Goal: Task Accomplishment & Management: Manage account settings

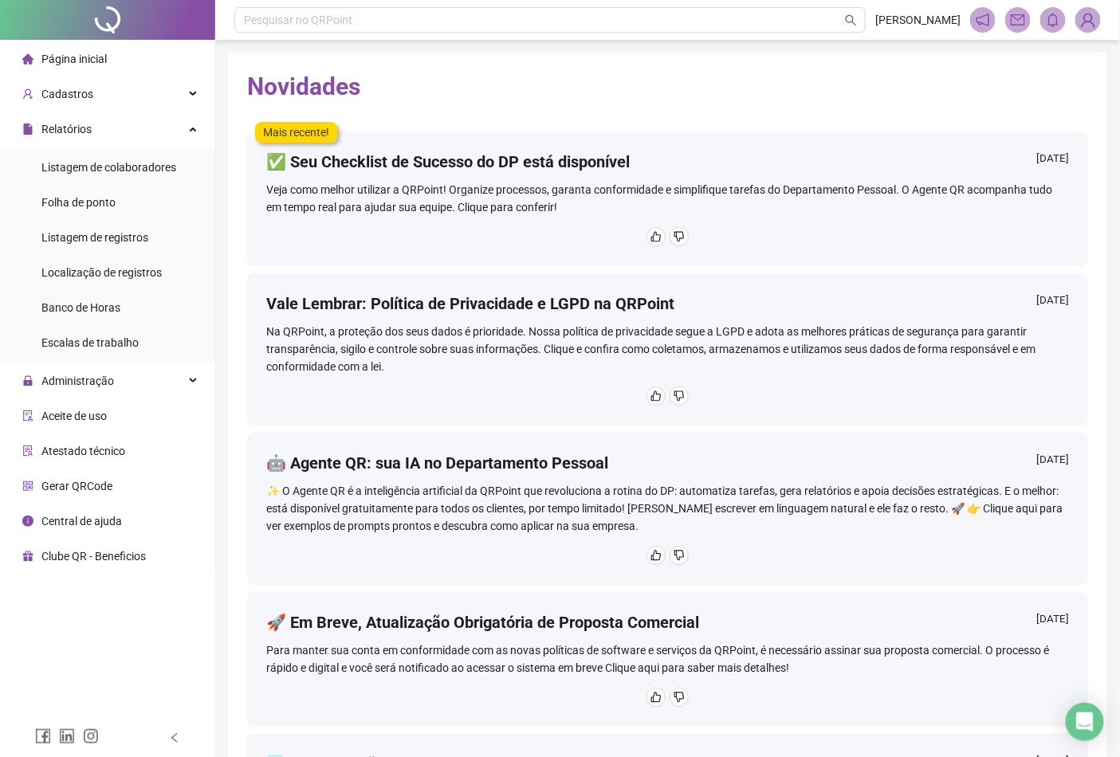
click at [1097, 22] on img at bounding box center [1088, 20] width 24 height 24
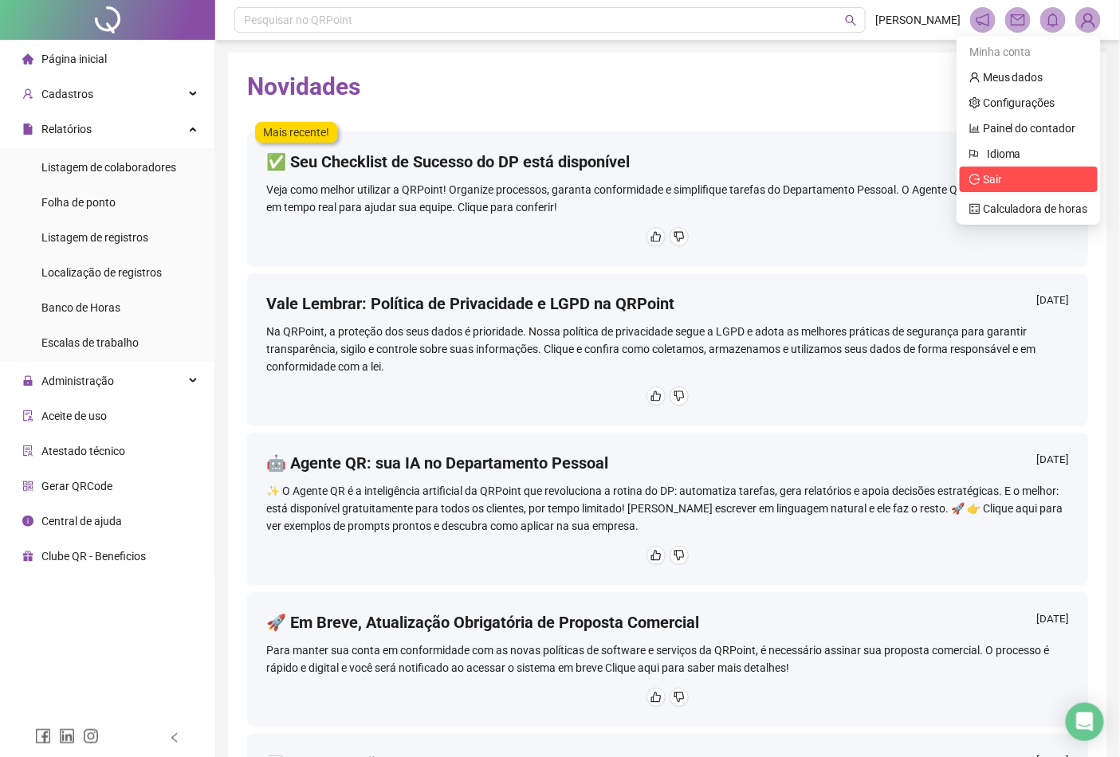
click at [1008, 184] on span "Sair" at bounding box center [1028, 180] width 119 height 18
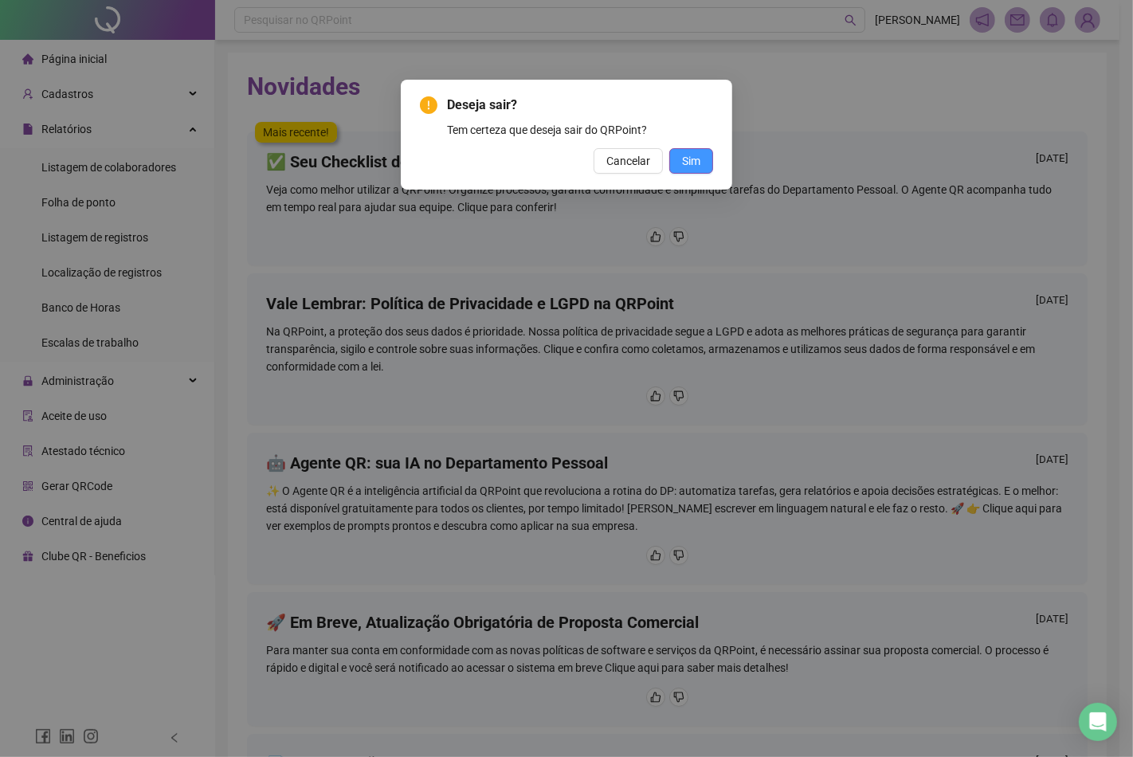
click at [694, 155] on span "Sim" at bounding box center [691, 161] width 18 height 18
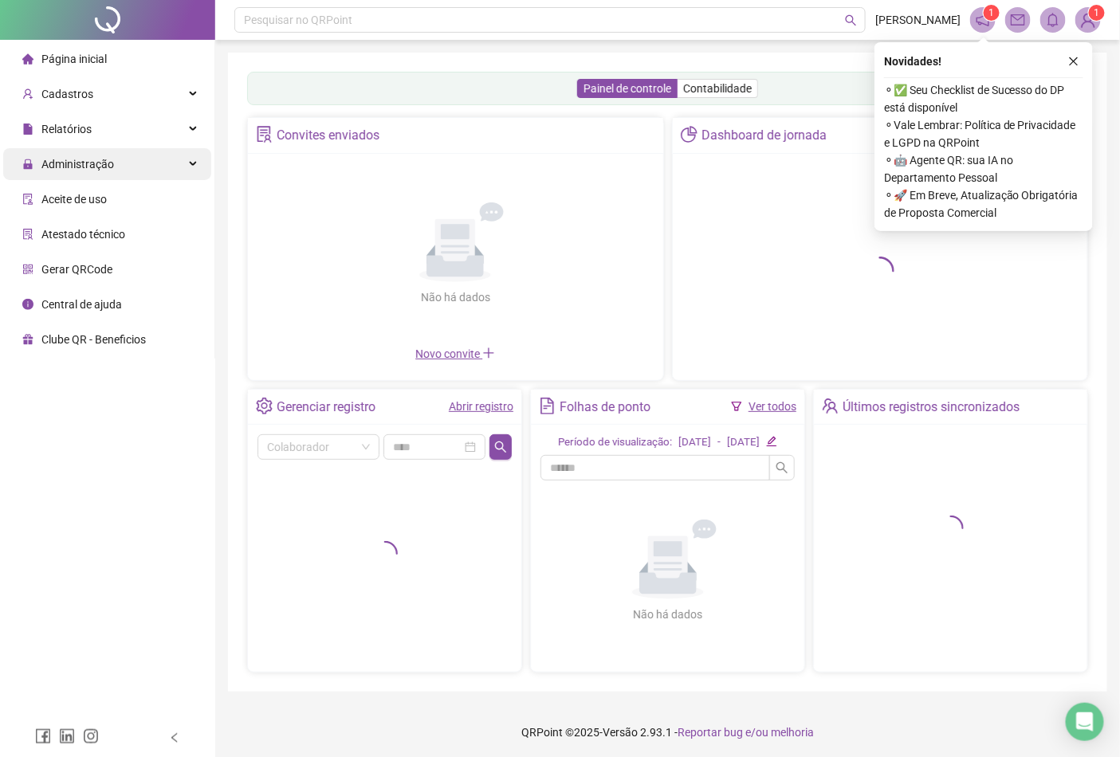
click at [100, 161] on span "Administração" at bounding box center [77, 164] width 73 height 13
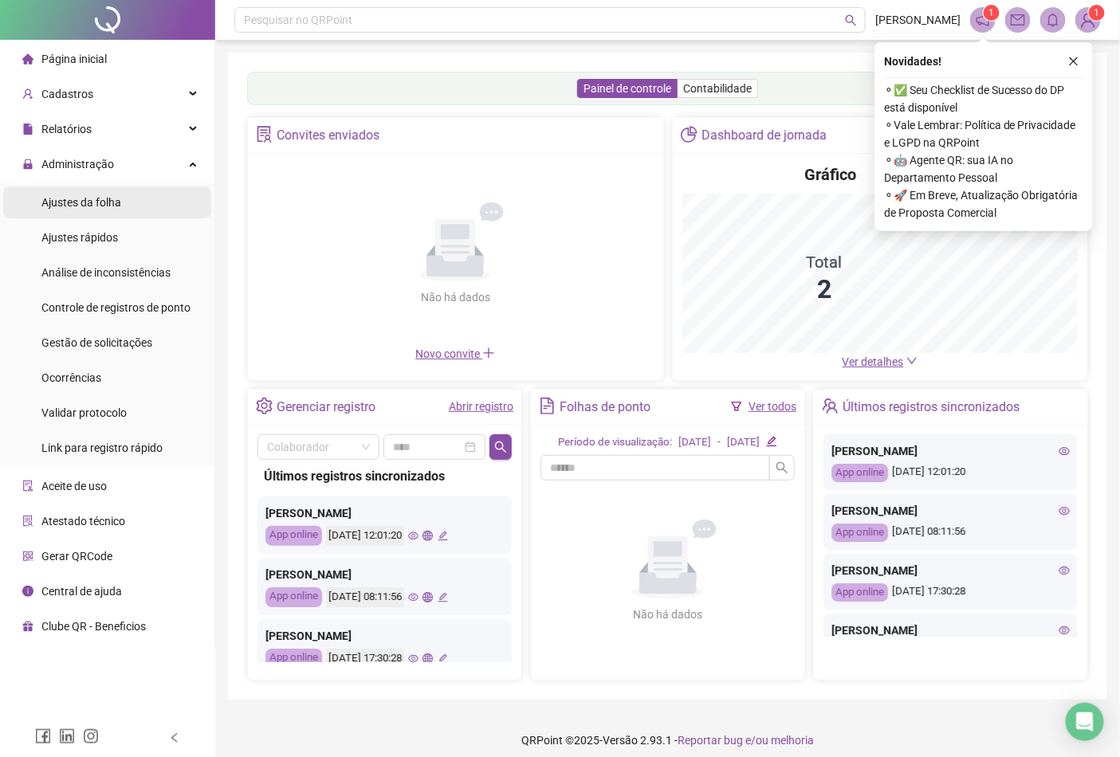
click at [90, 207] on span "Ajustes da folha" at bounding box center [81, 202] width 80 height 13
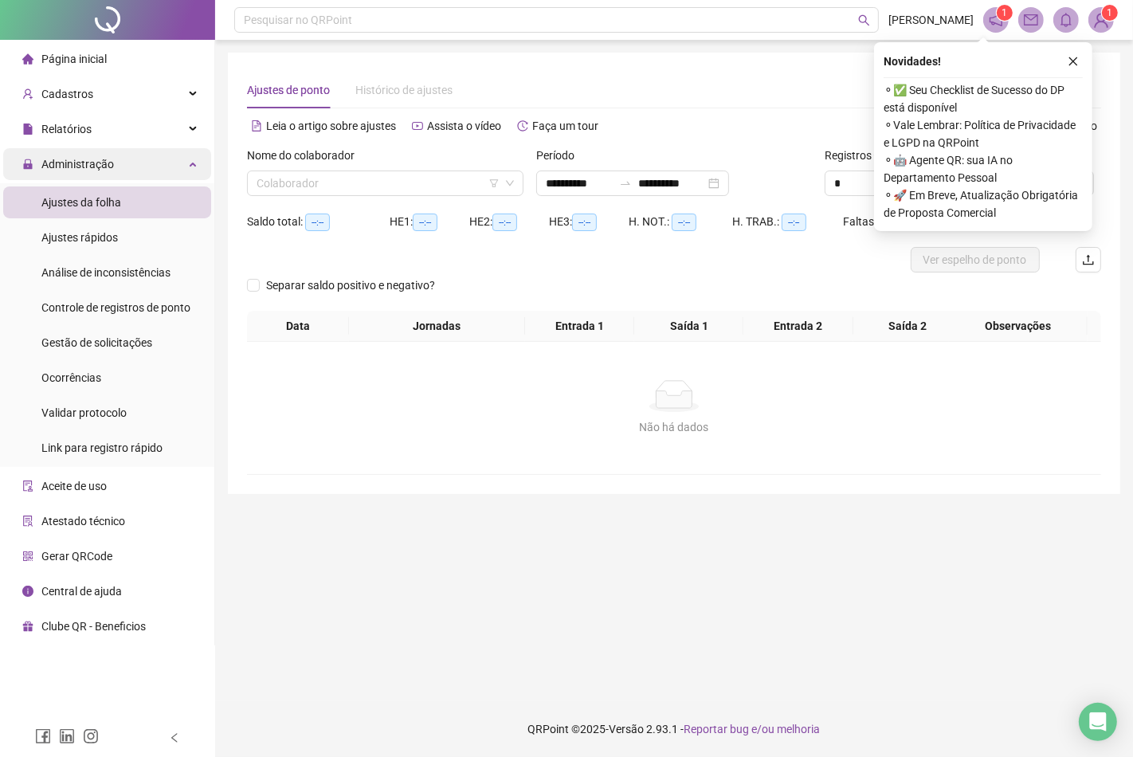
click at [120, 165] on div "Administração" at bounding box center [107, 164] width 208 height 32
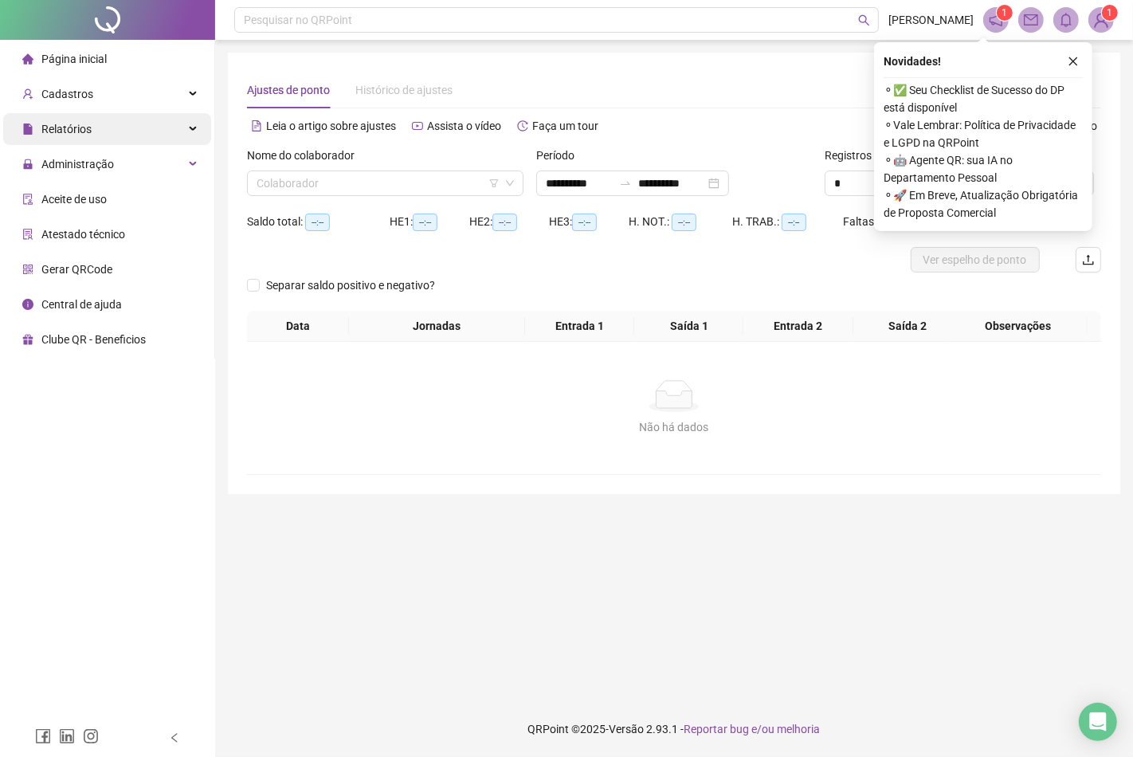
click at [120, 135] on div "Relatórios" at bounding box center [107, 129] width 208 height 32
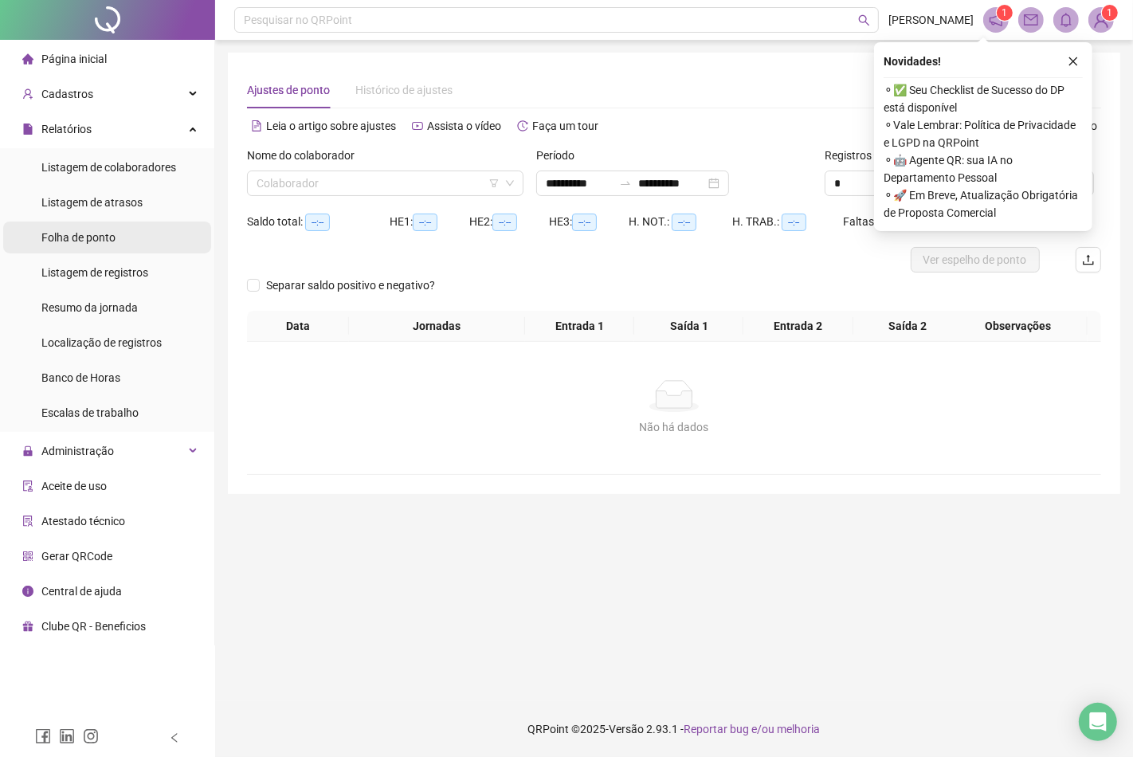
click at [83, 242] on span "Folha de ponto" at bounding box center [78, 237] width 74 height 13
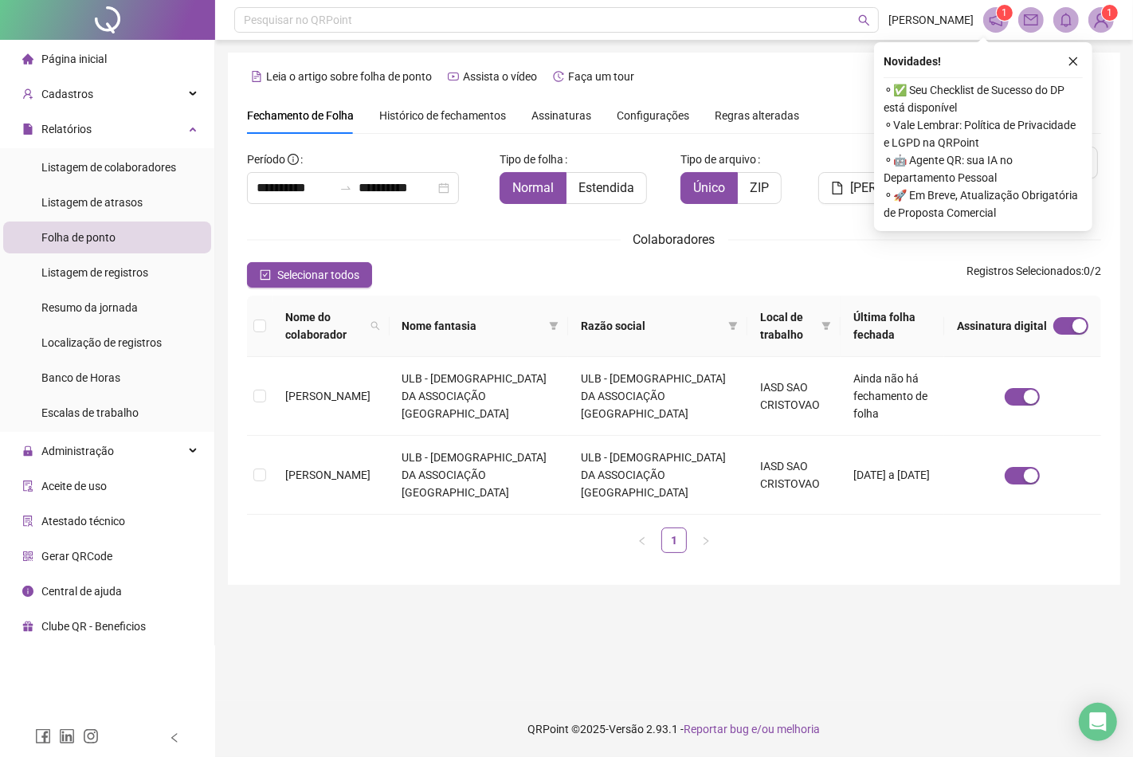
click at [545, 120] on span "Assinaturas" at bounding box center [562, 115] width 60 height 11
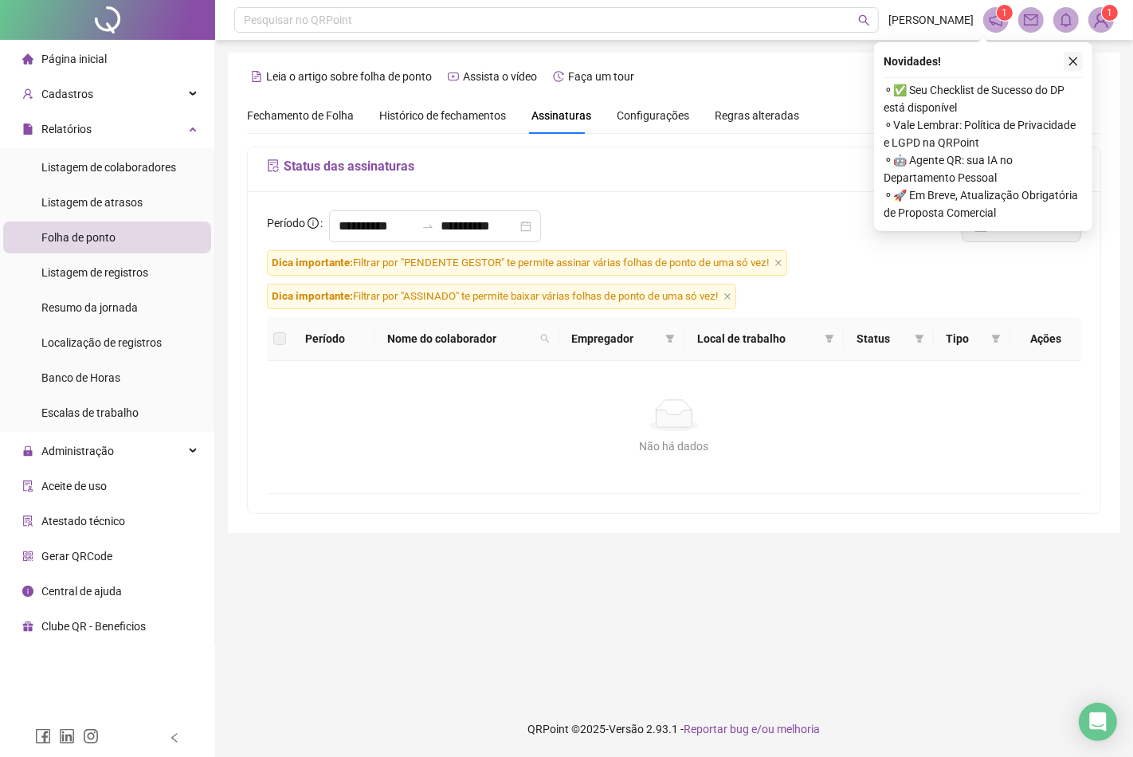
click at [1074, 58] on icon "close" at bounding box center [1073, 61] width 11 height 11
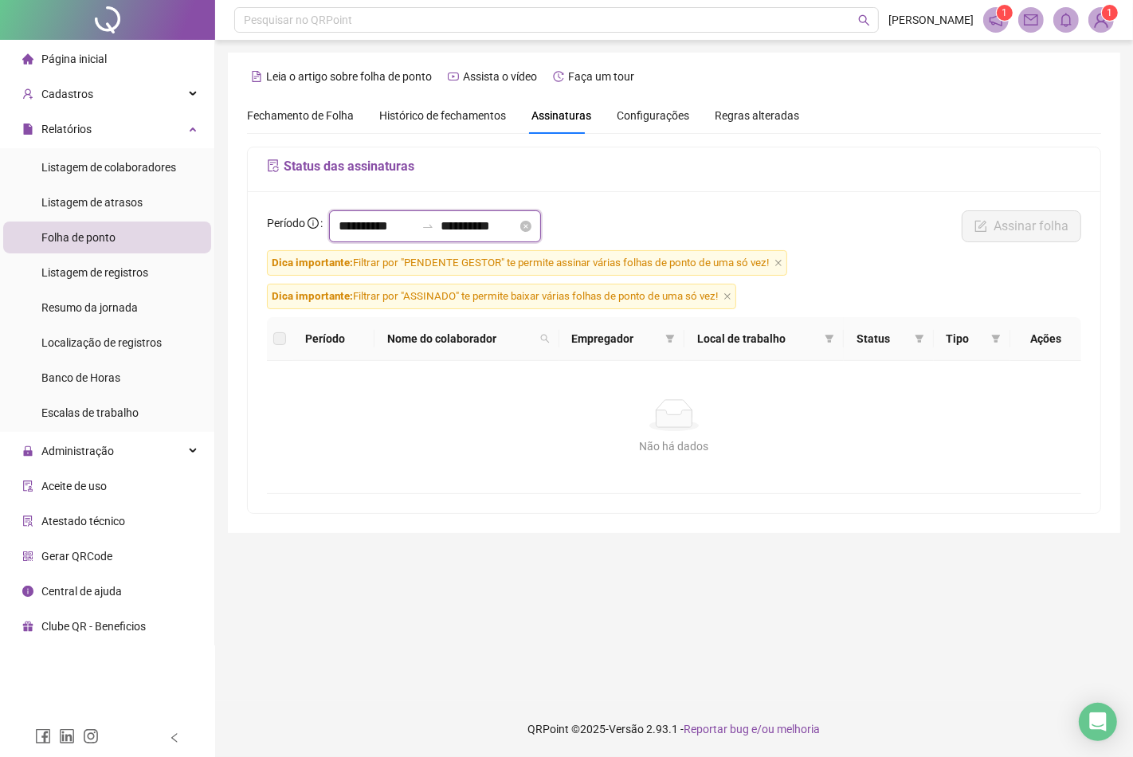
click at [517, 227] on input "**********" at bounding box center [479, 226] width 77 height 19
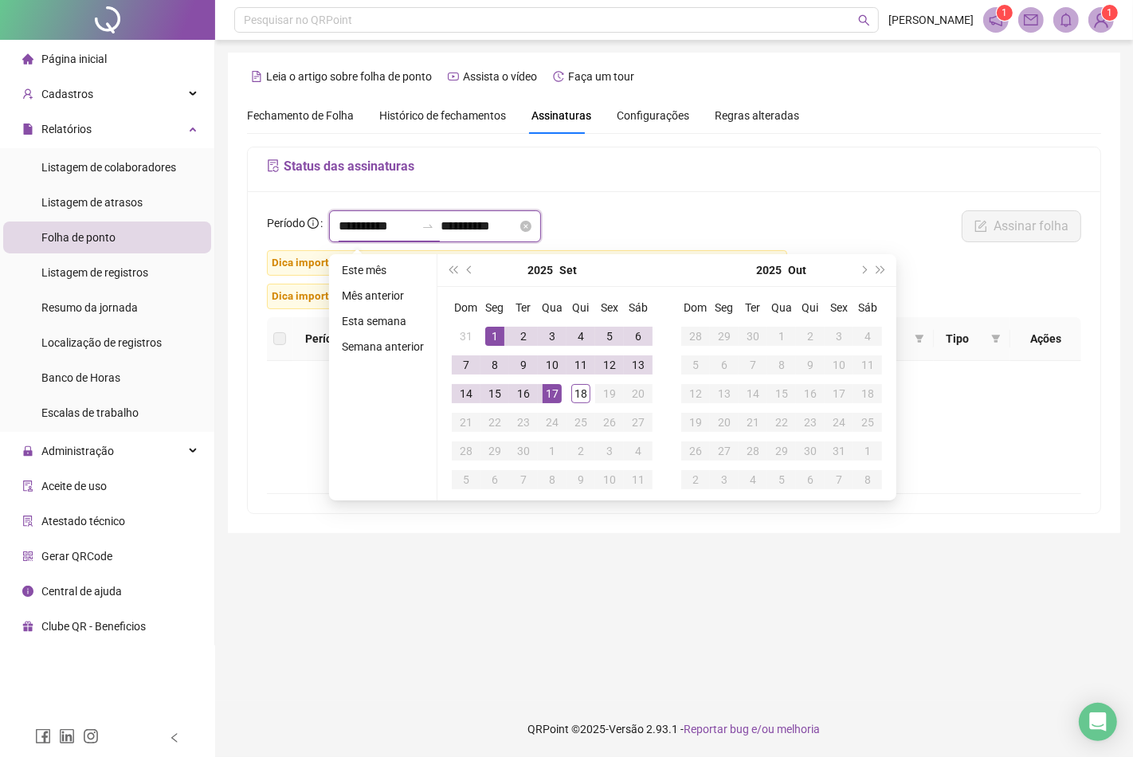
click at [341, 225] on input "**********" at bounding box center [377, 226] width 77 height 19
click at [470, 277] on button "prev-year" at bounding box center [470, 270] width 18 height 32
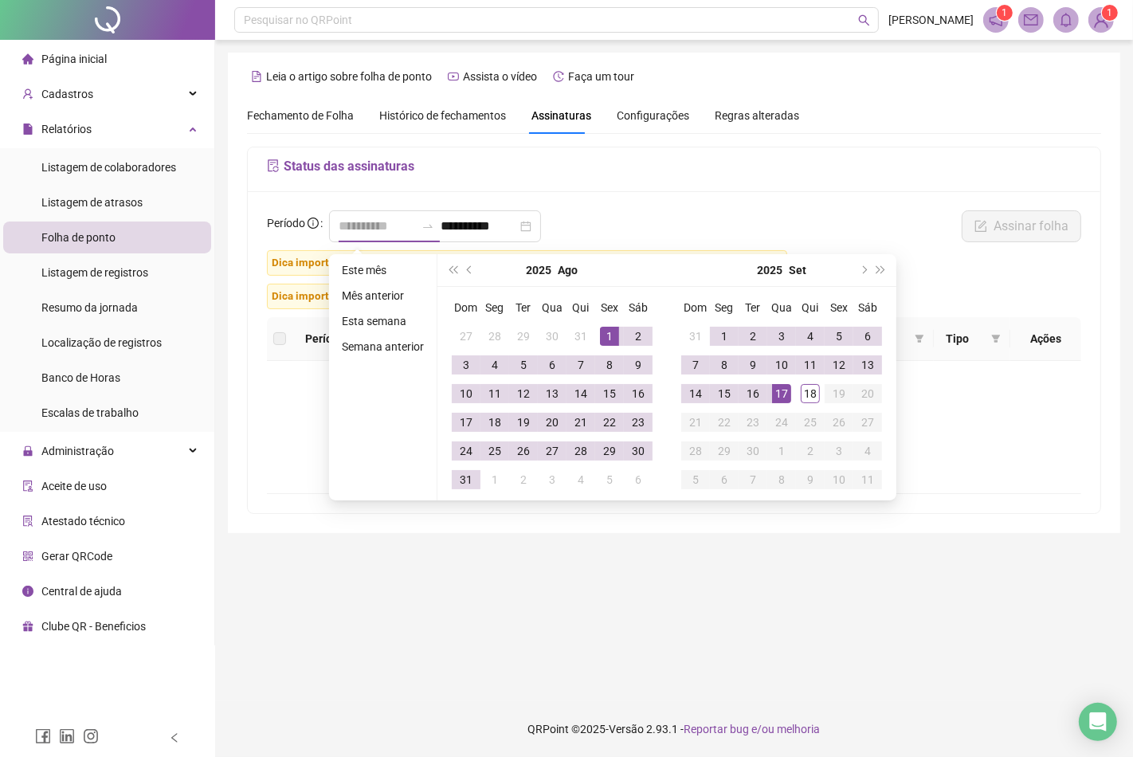
click at [602, 336] on div "1" at bounding box center [609, 336] width 19 height 19
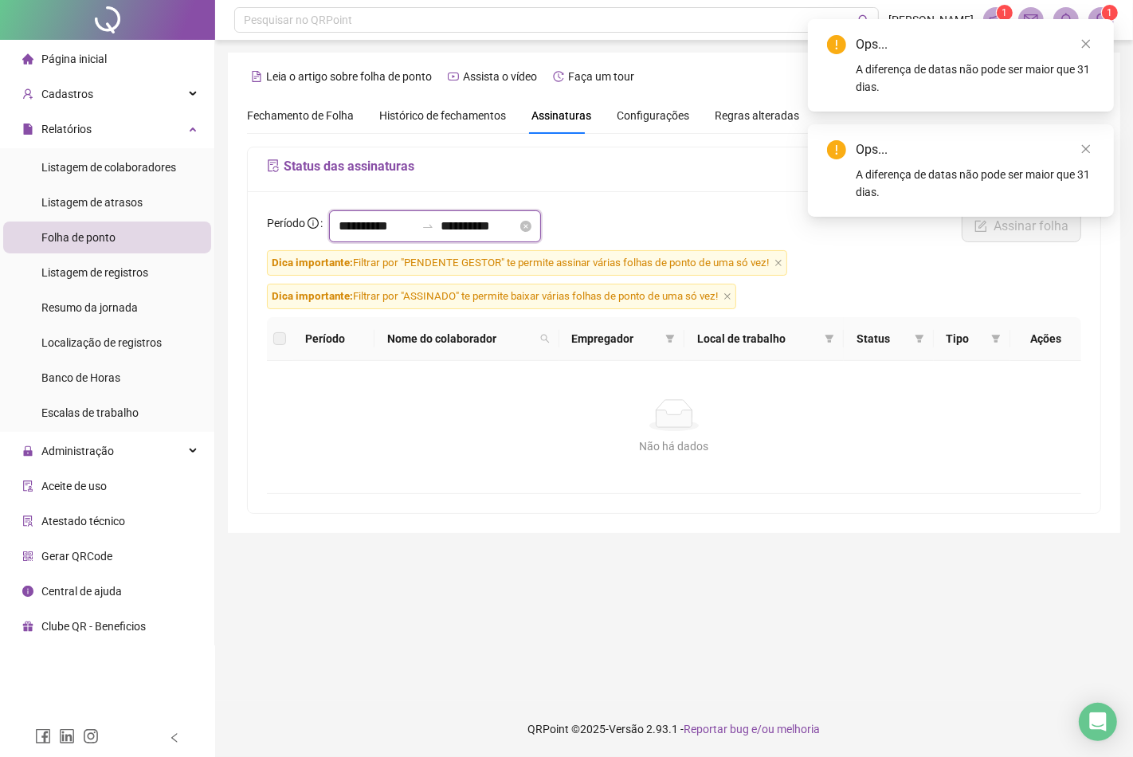
click at [340, 224] on input "**********" at bounding box center [377, 226] width 77 height 19
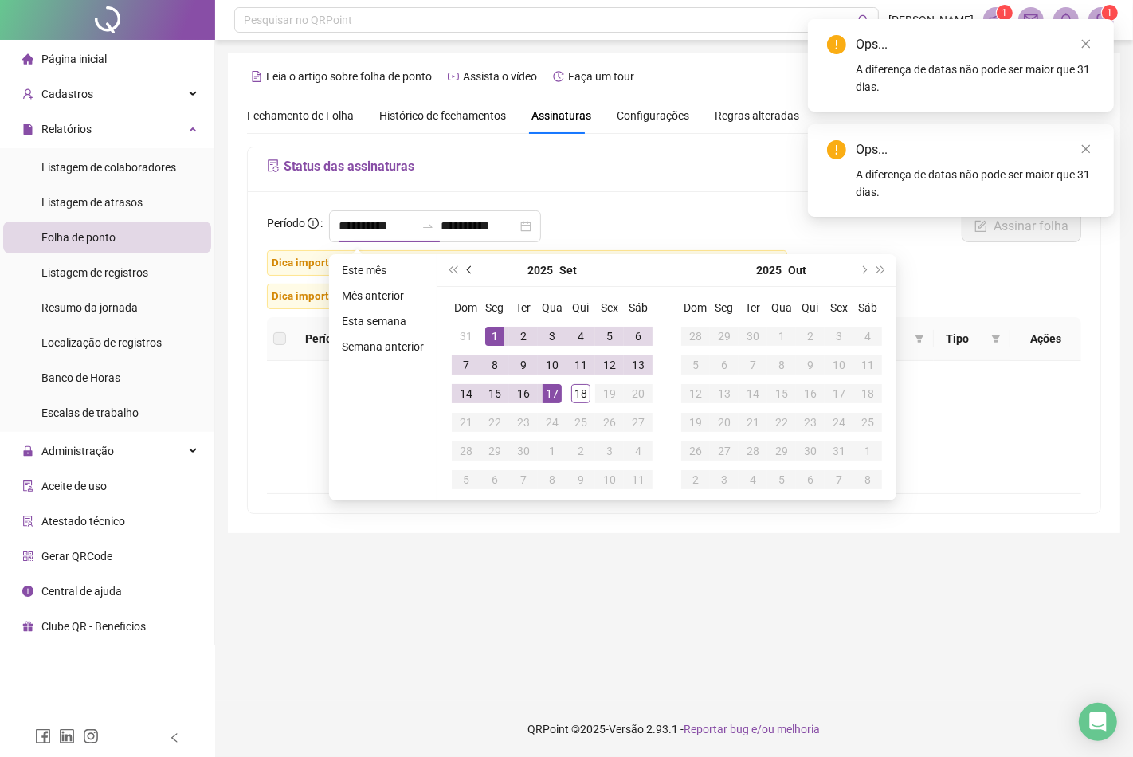
click at [472, 269] on span "prev-year" at bounding box center [471, 270] width 8 height 8
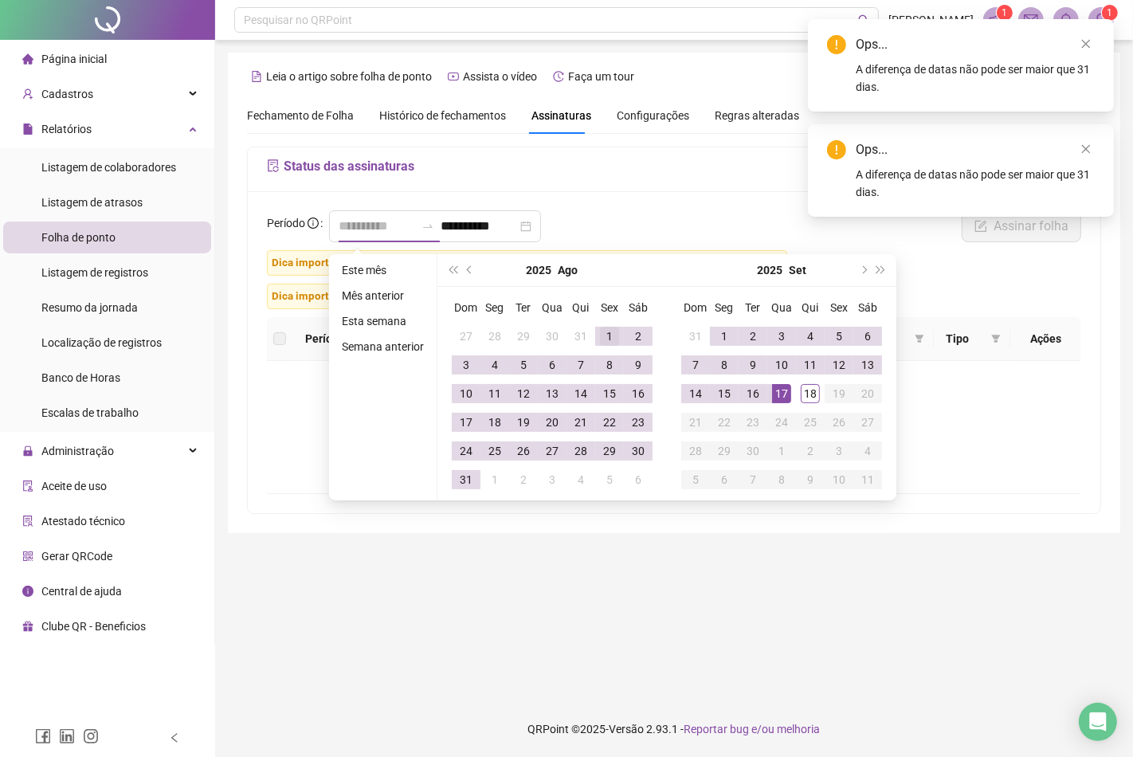
type input "**********"
click at [600, 331] on div "1" at bounding box center [609, 336] width 19 height 19
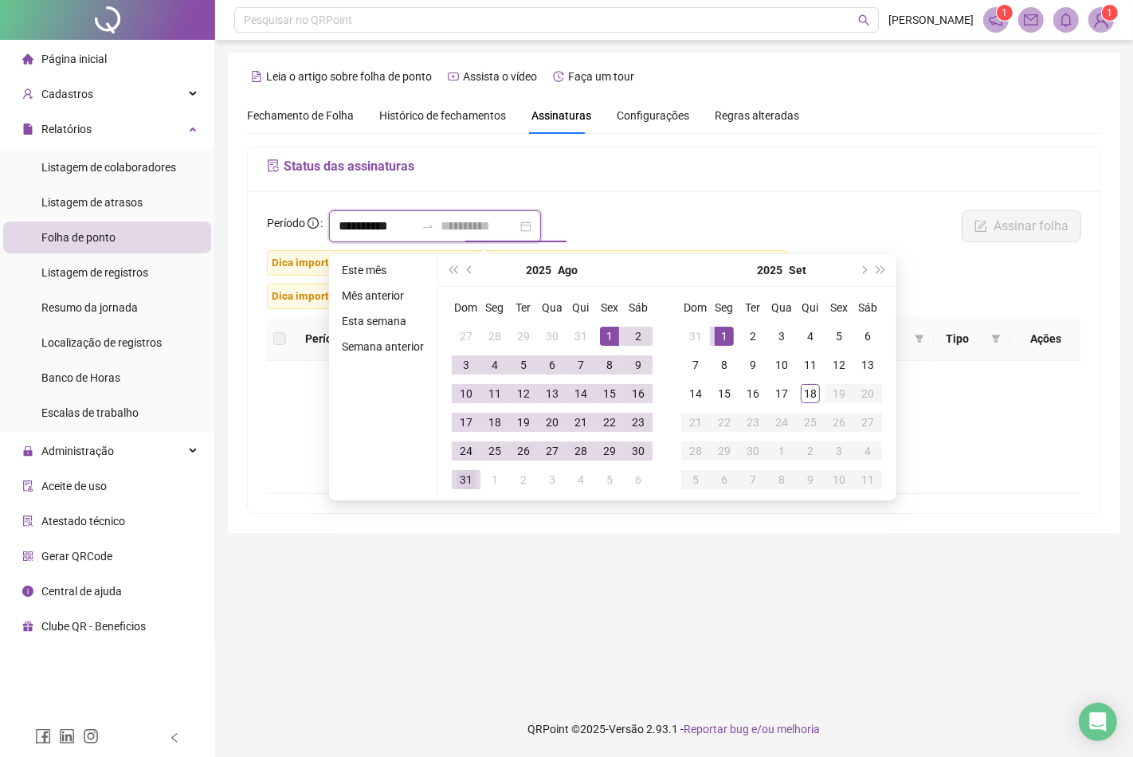
type input "**********"
click at [471, 476] on div "31" at bounding box center [466, 479] width 19 height 19
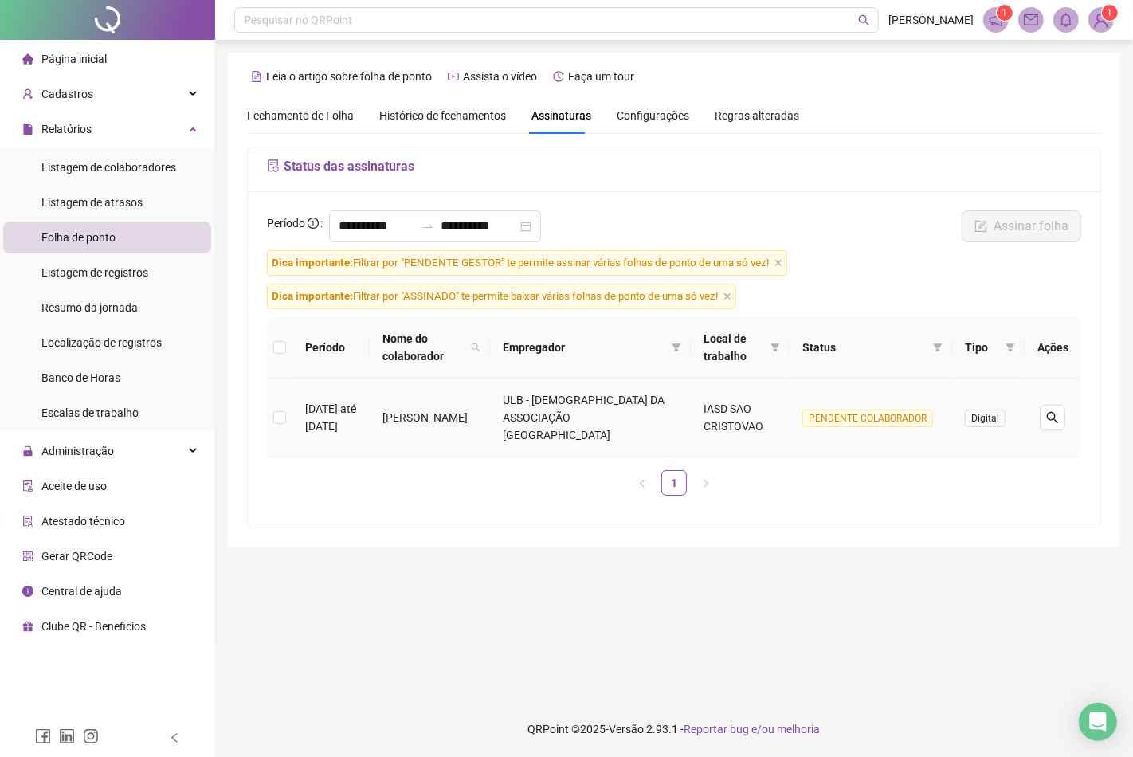
click at [990, 417] on span "Digital" at bounding box center [985, 419] width 41 height 18
click at [936, 344] on icon "filter" at bounding box center [938, 348] width 9 height 8
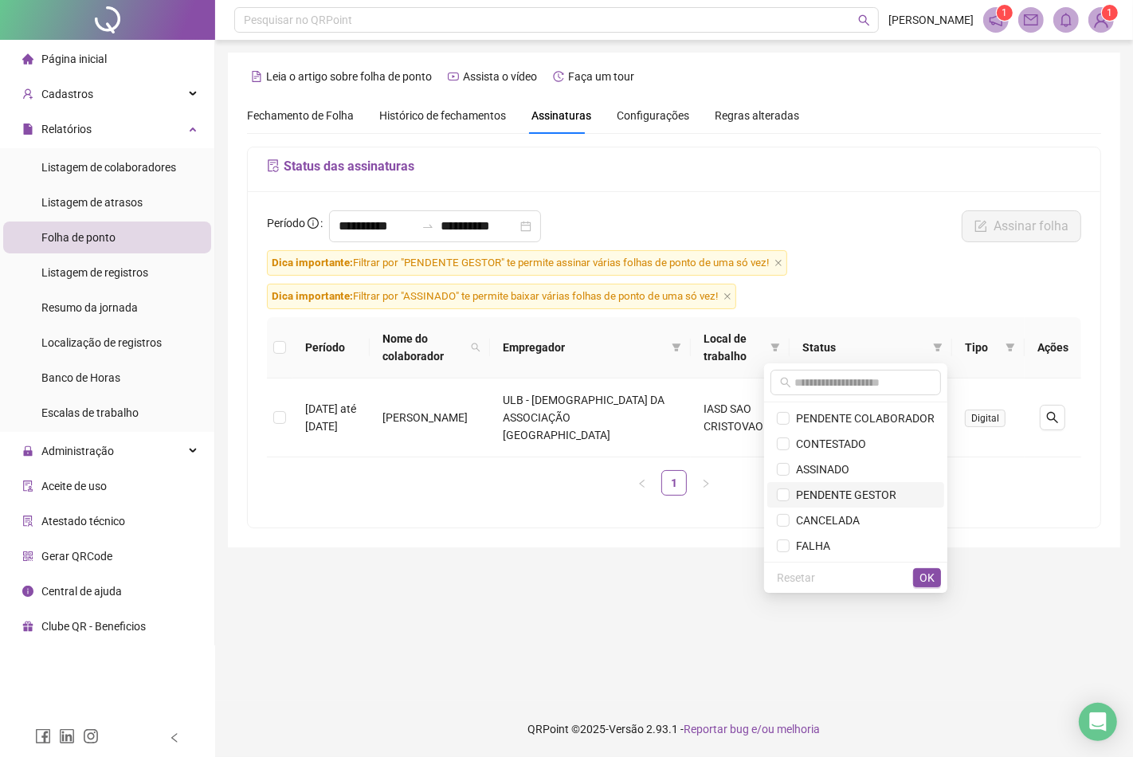
click at [874, 497] on span "PENDENTE GESTOR" at bounding box center [843, 495] width 107 height 13
click at [931, 574] on span "OK" at bounding box center [927, 578] width 15 height 18
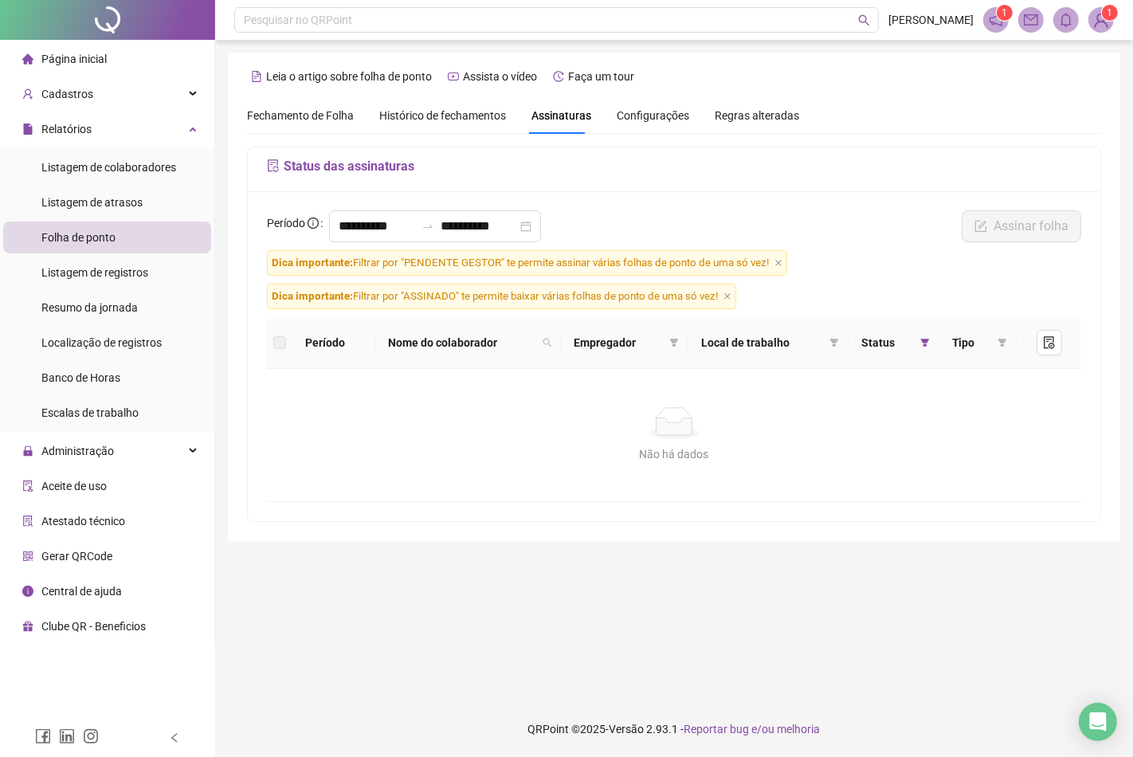
click at [590, 118] on div "Fechamento de Folha Histórico de fechamentos Assinaturas Configurações Regras a…" at bounding box center [523, 115] width 552 height 37
drag, startPoint x: 560, startPoint y: 116, endPoint x: 437, endPoint y: 116, distance: 123.5
click at [560, 116] on span "Assinaturas" at bounding box center [562, 115] width 60 height 11
click at [431, 115] on span "Histórico de fechamentos" at bounding box center [442, 115] width 127 height 13
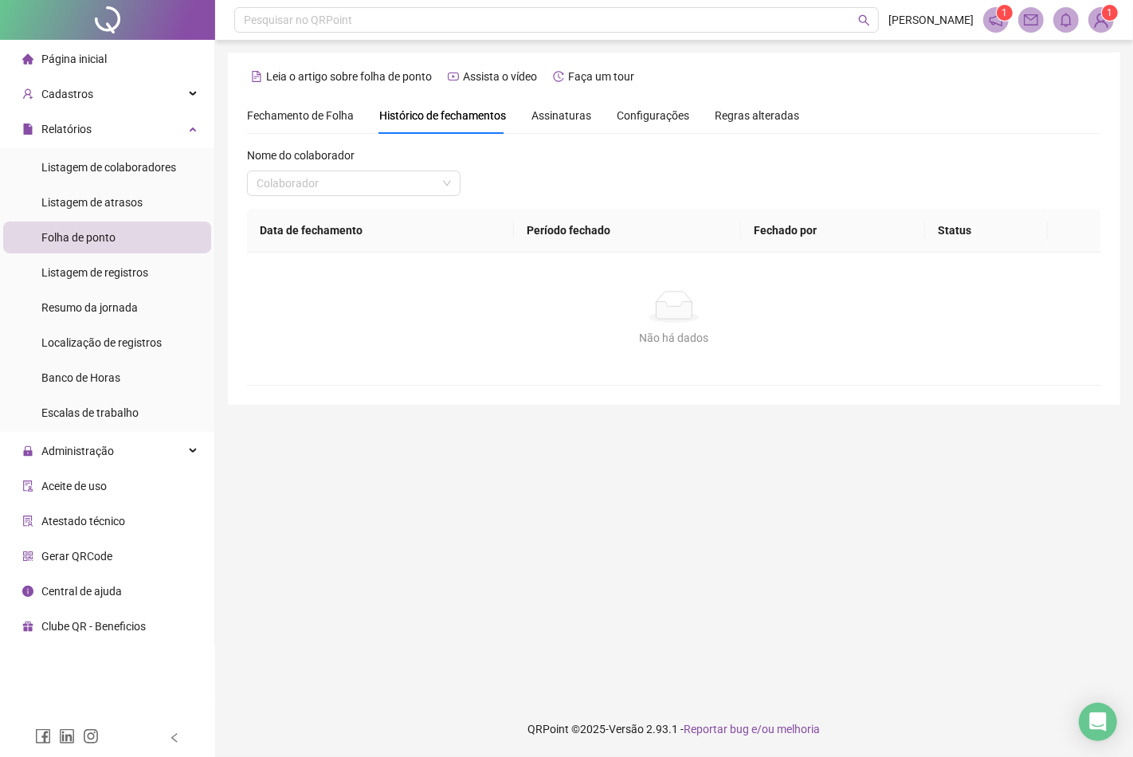
click at [567, 117] on span "Assinaturas" at bounding box center [562, 115] width 60 height 11
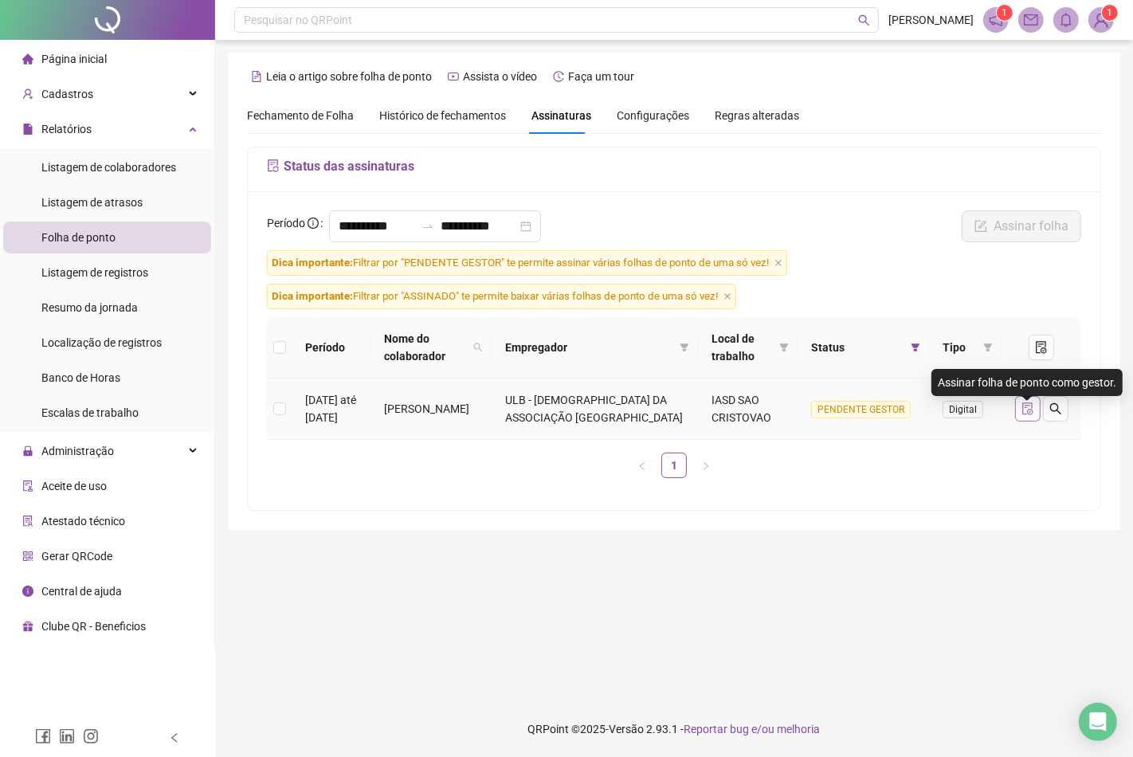
click at [1023, 414] on icon "file-done" at bounding box center [1028, 409] width 10 height 13
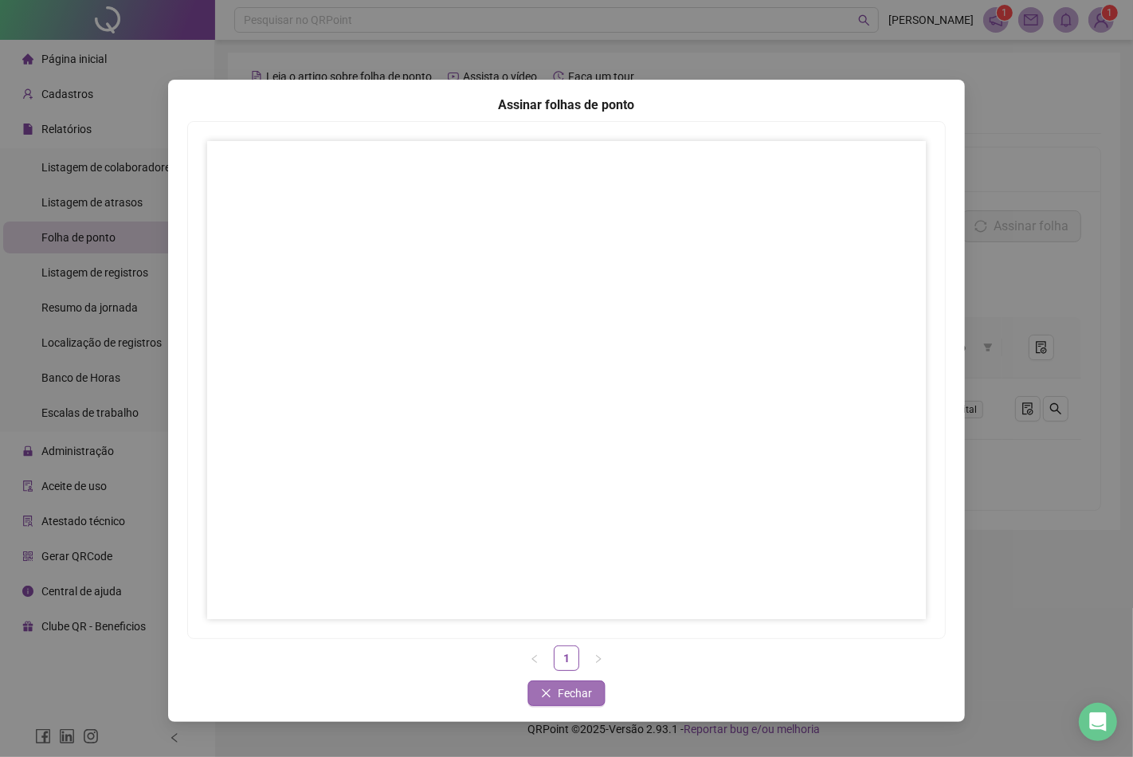
click at [594, 694] on button "Fechar" at bounding box center [566, 694] width 77 height 26
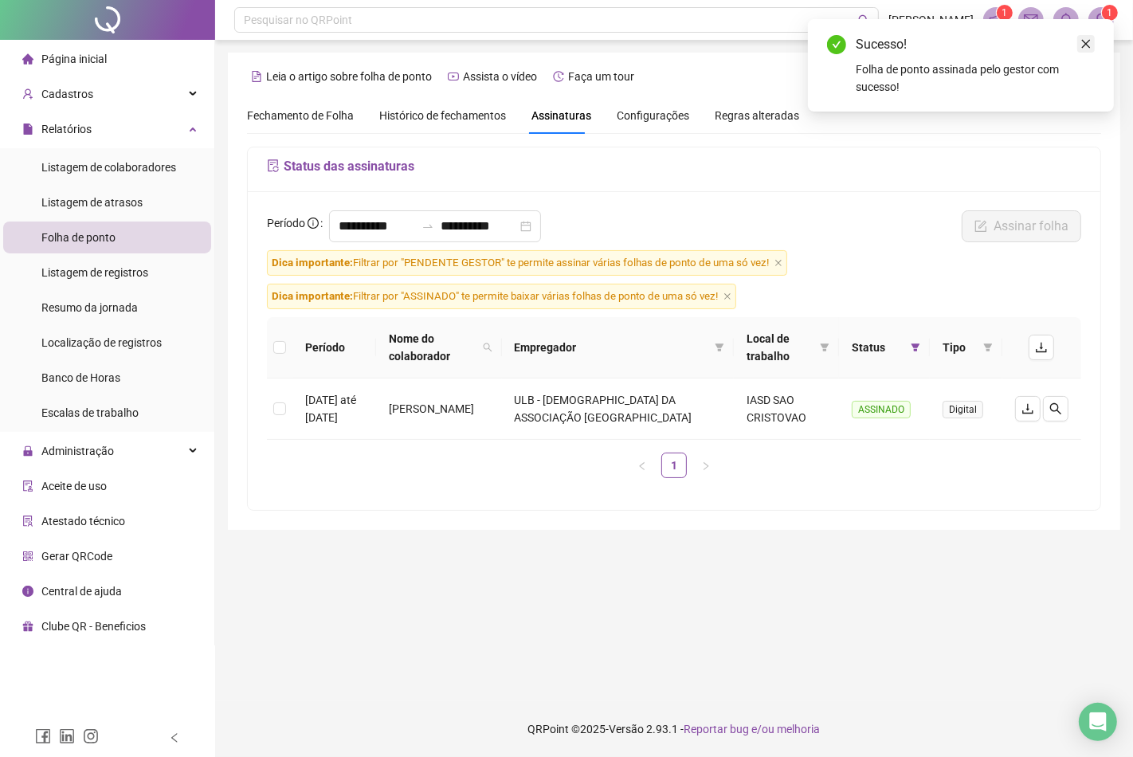
click at [1086, 43] on icon "close" at bounding box center [1086, 44] width 9 height 9
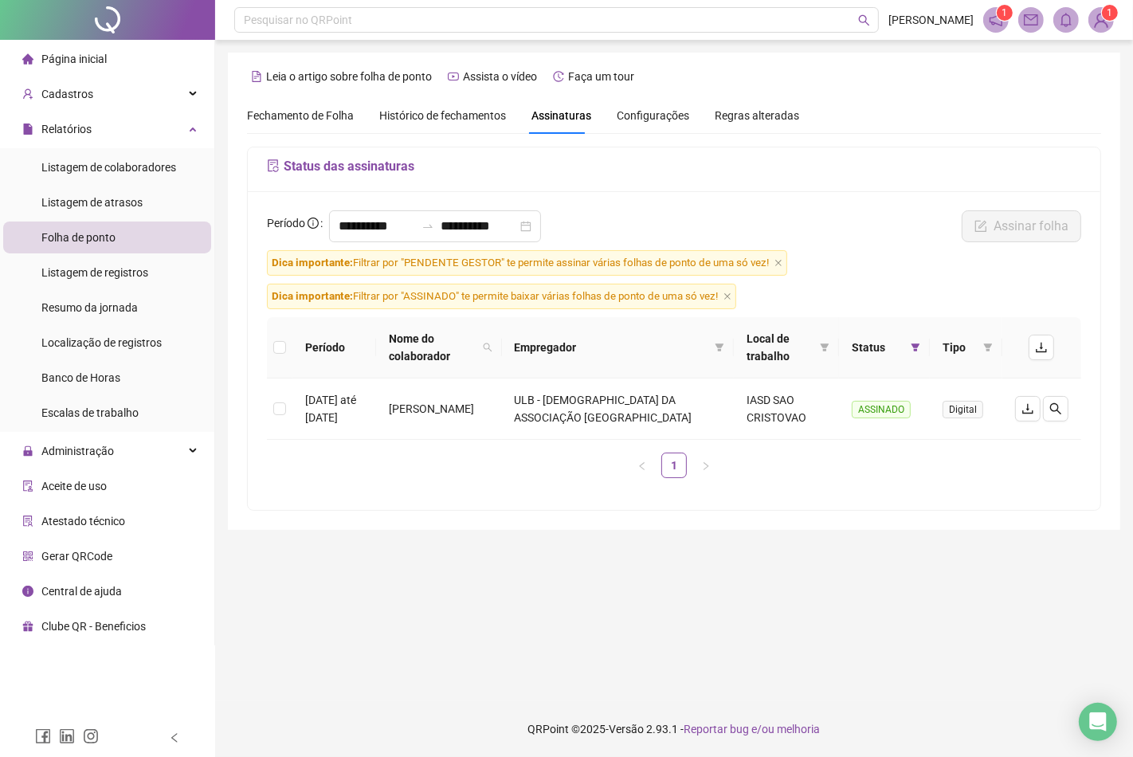
click at [1106, 22] on img at bounding box center [1102, 20] width 24 height 24
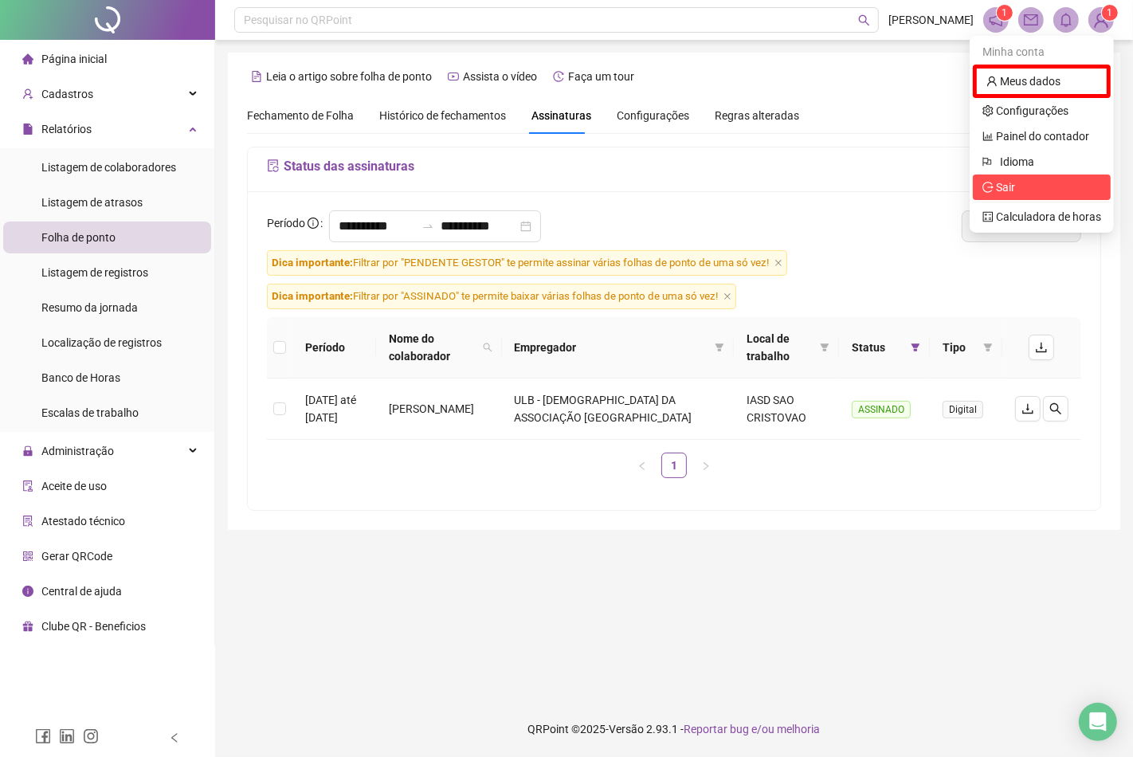
click at [1018, 191] on span "Sair" at bounding box center [1042, 188] width 119 height 18
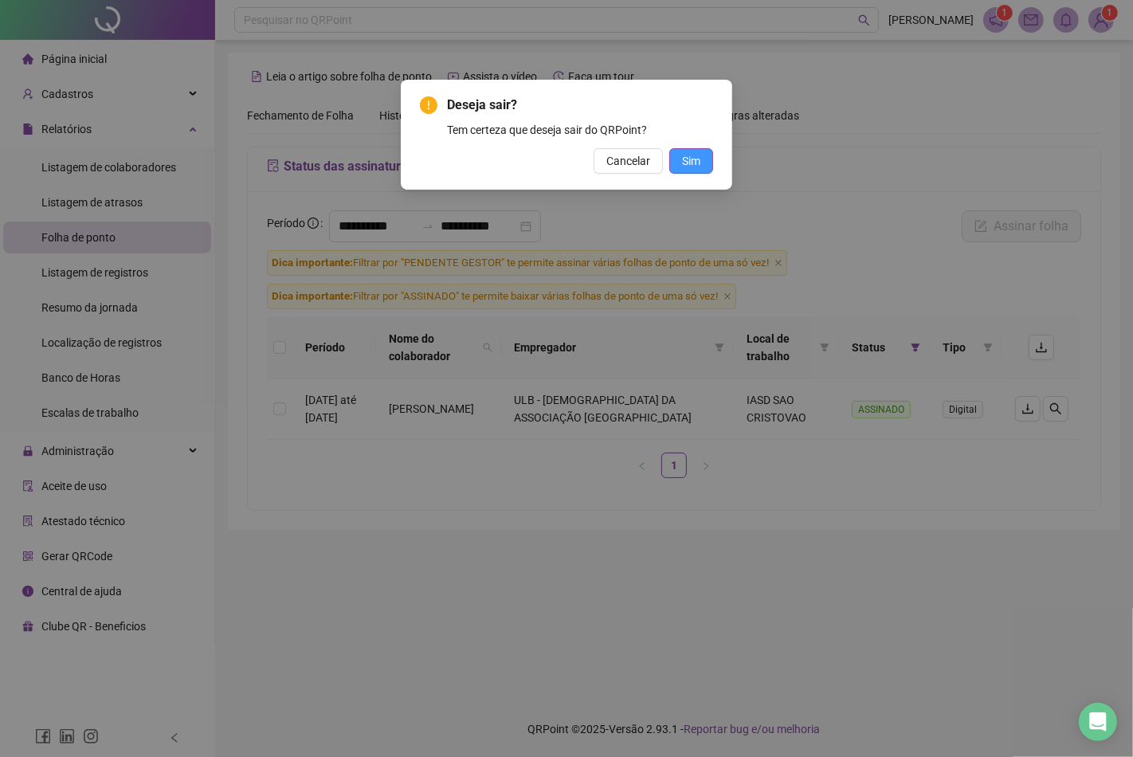
click at [705, 162] on button "Sim" at bounding box center [692, 161] width 44 height 26
